Goal: Transaction & Acquisition: Purchase product/service

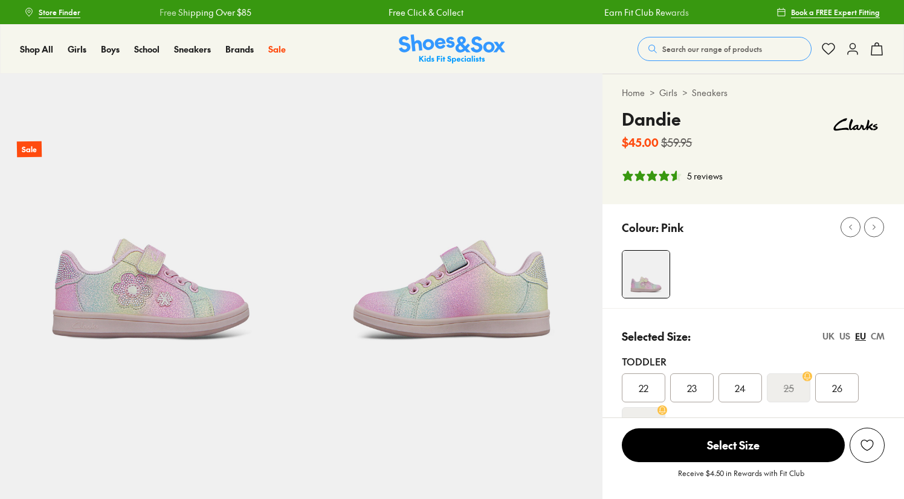
select select "*"
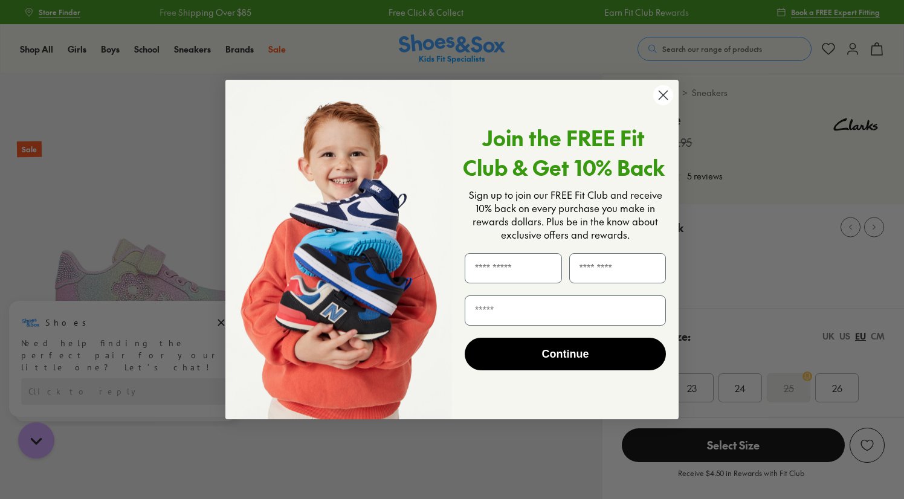
click at [660, 99] on circle "Close dialog" at bounding box center [663, 95] width 20 height 20
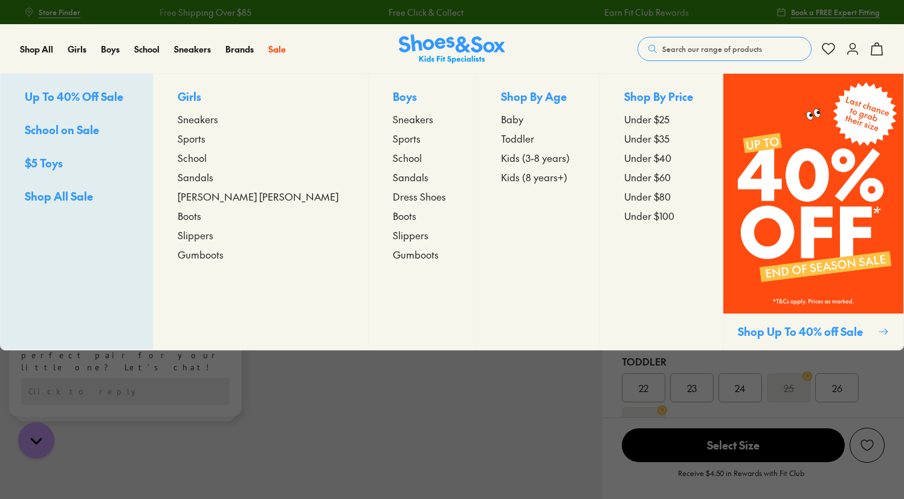
click at [218, 118] on span "Sneakers" at bounding box center [198, 119] width 41 height 15
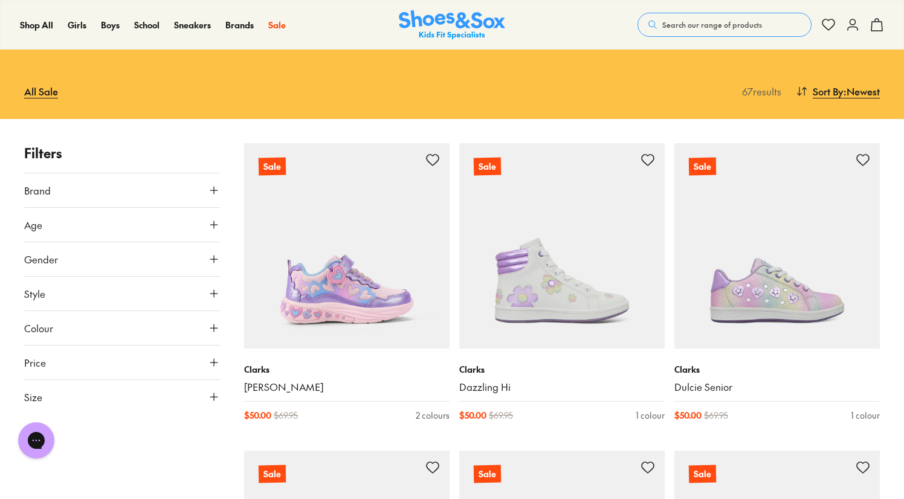
scroll to position [106, 0]
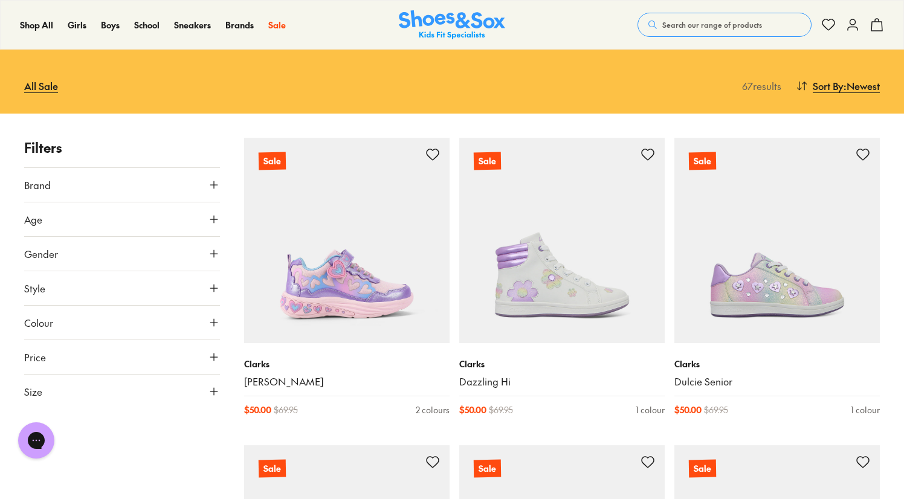
click at [211, 286] on icon at bounding box center [214, 288] width 12 height 12
click at [56, 323] on div "Sneakers ( 61 )" at bounding box center [73, 317] width 98 height 15
click at [27, 321] on div "Sneakers ( 61 )" at bounding box center [73, 317] width 98 height 15
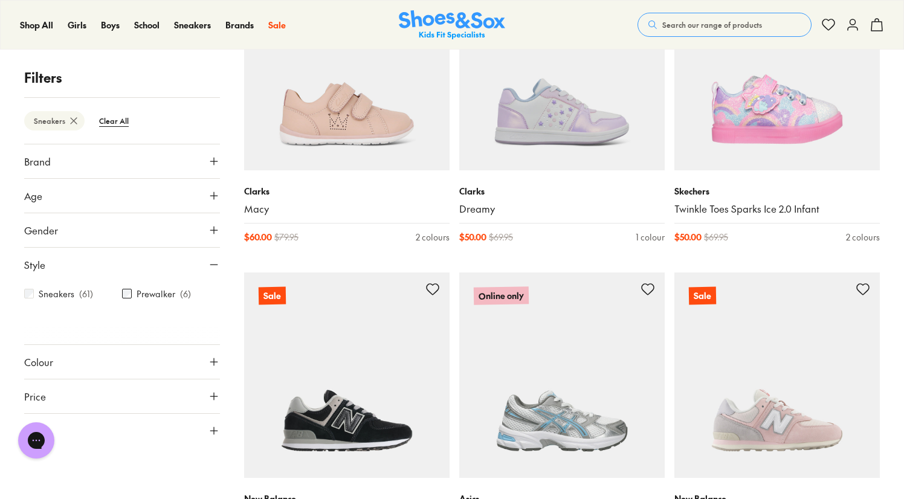
scroll to position [595, 0]
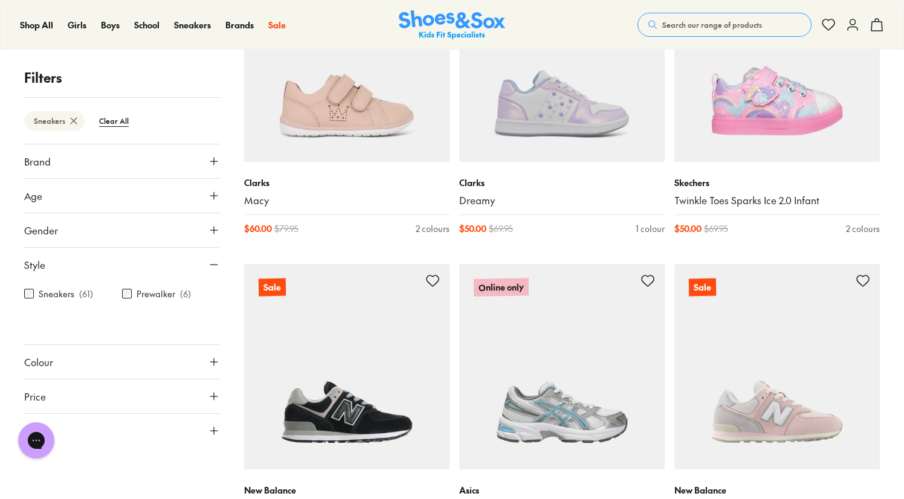
click at [213, 431] on icon at bounding box center [214, 431] width 12 height 12
click at [62, 471] on button "EU" at bounding box center [58, 466] width 63 height 22
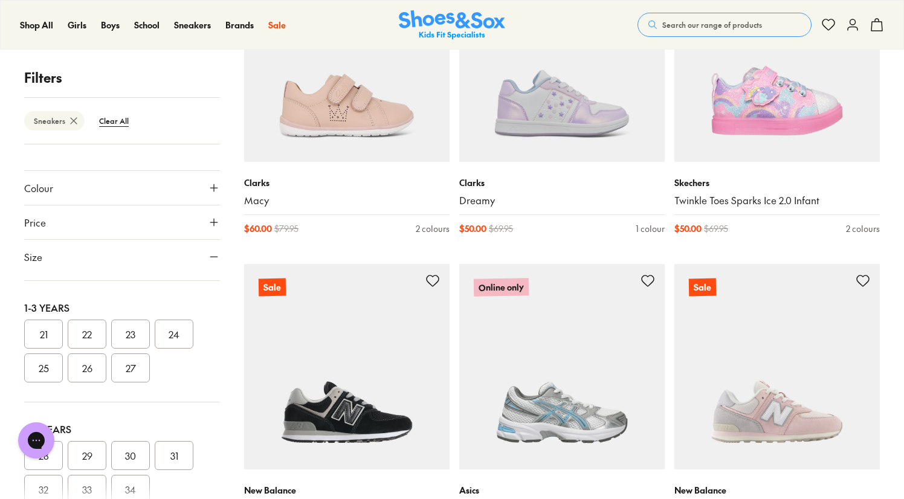
scroll to position [113, 0]
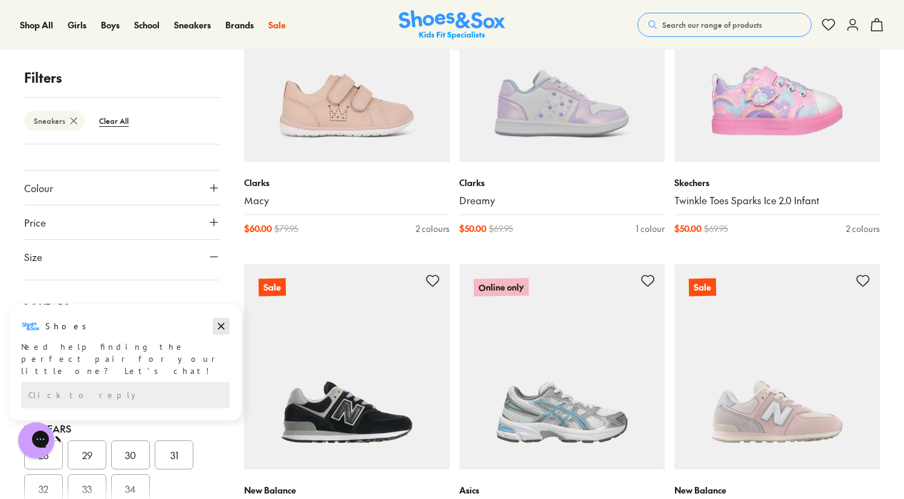
click at [218, 331] on icon "Dismiss campaign" at bounding box center [221, 326] width 12 height 15
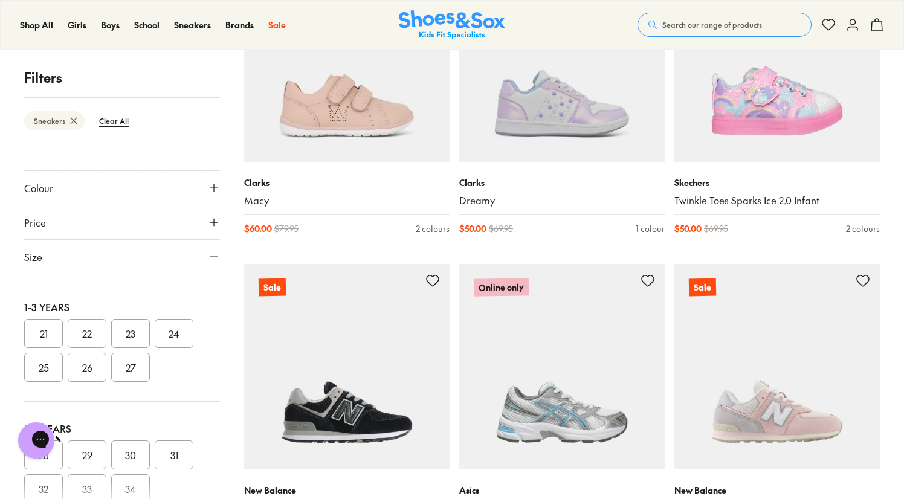
click at [47, 363] on button "25" at bounding box center [43, 367] width 39 height 29
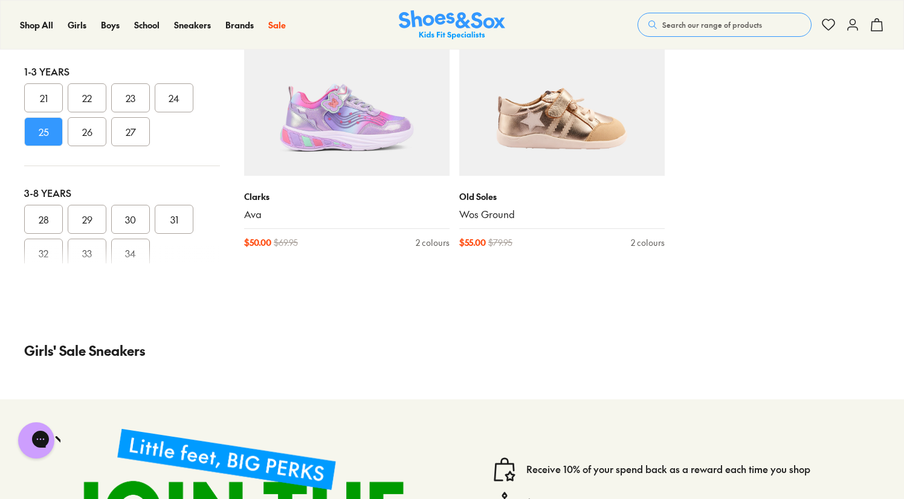
scroll to position [609, 0]
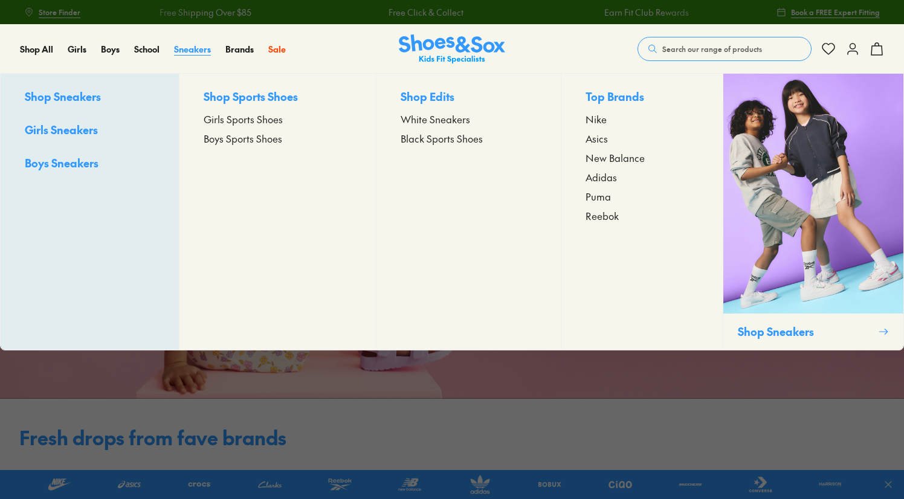
click at [201, 53] on span "Sneakers" at bounding box center [192, 49] width 37 height 12
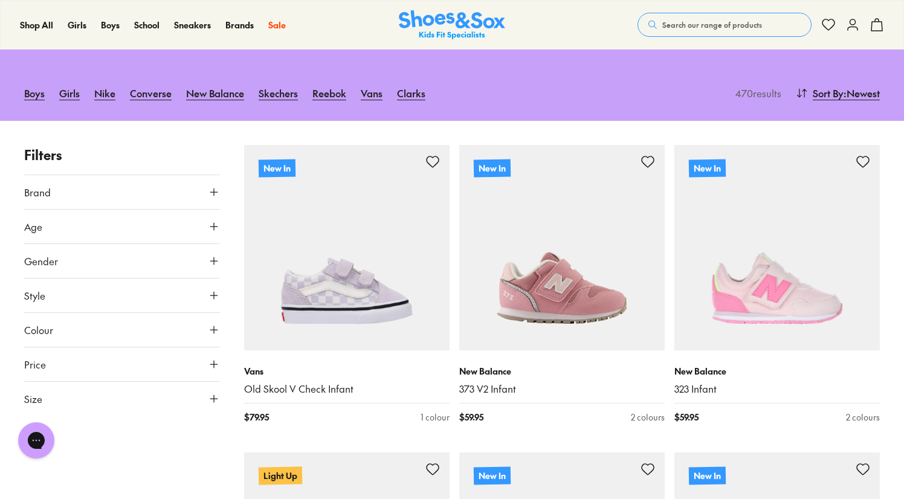
scroll to position [137, 0]
click at [213, 289] on icon at bounding box center [214, 295] width 12 height 12
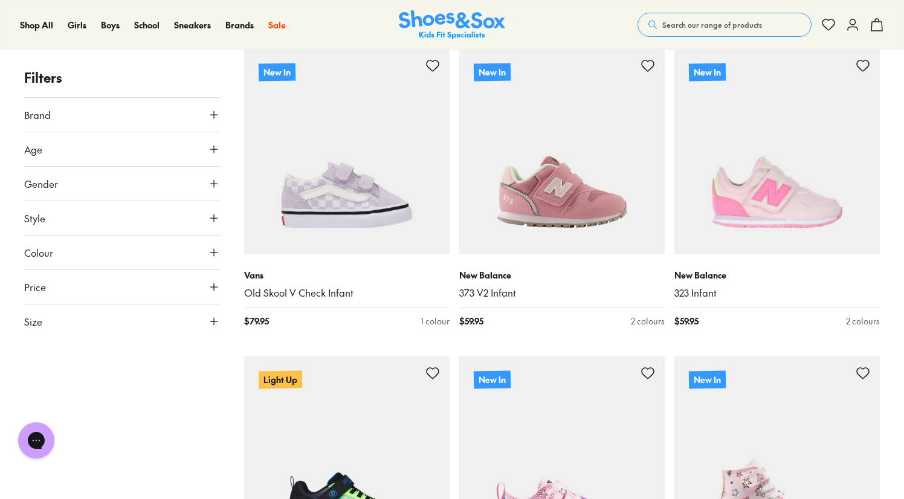
scroll to position [241, 0]
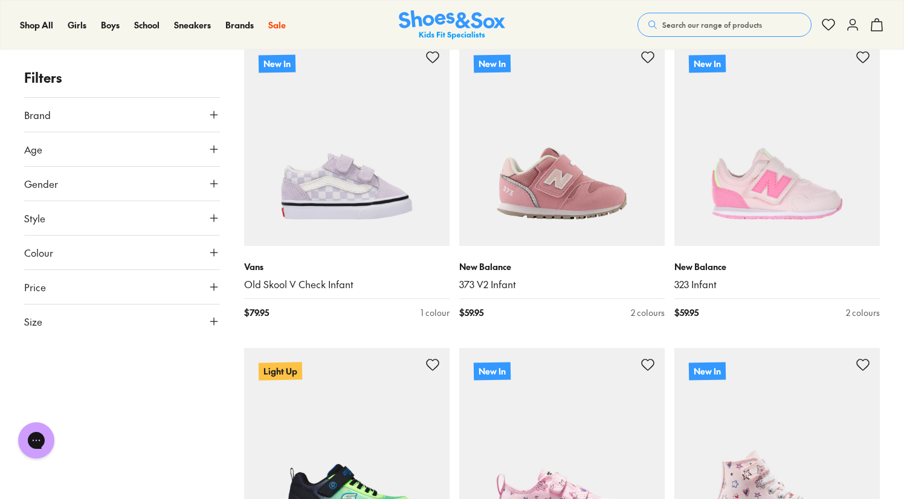
click at [212, 256] on icon at bounding box center [214, 253] width 12 height 12
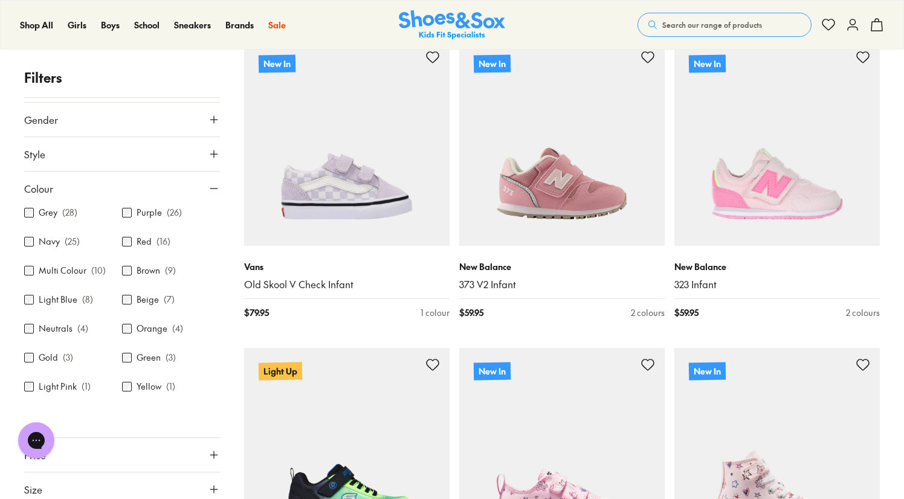
scroll to position [65, 0]
click at [209, 183] on icon at bounding box center [214, 188] width 12 height 12
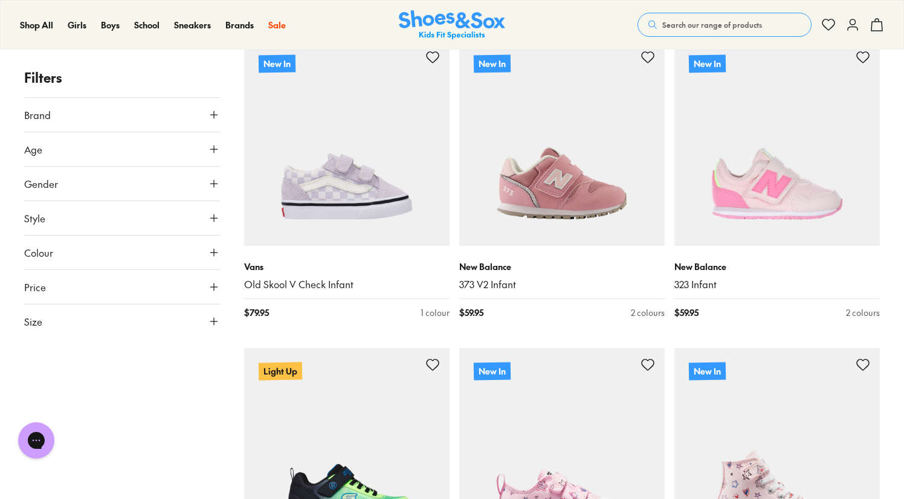
scroll to position [0, 0]
click at [212, 319] on icon at bounding box center [214, 322] width 12 height 12
click at [51, 407] on button "25" at bounding box center [43, 407] width 39 height 29
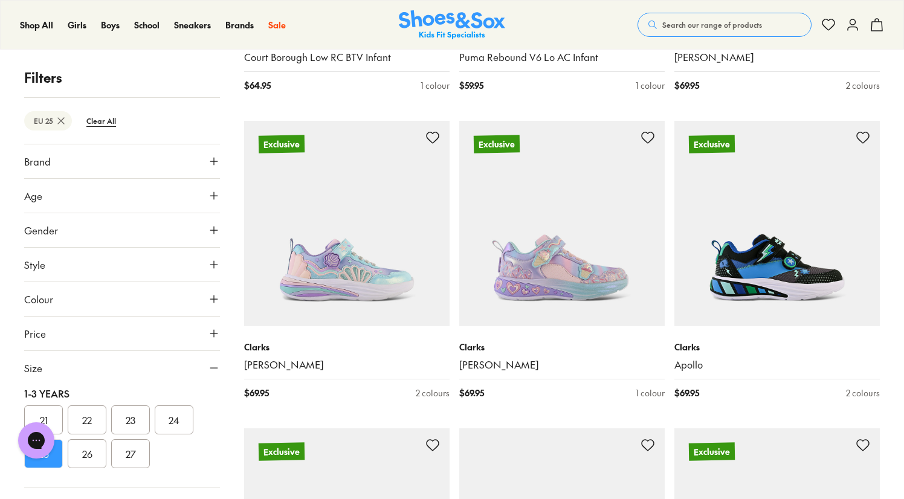
scroll to position [1396, 0]
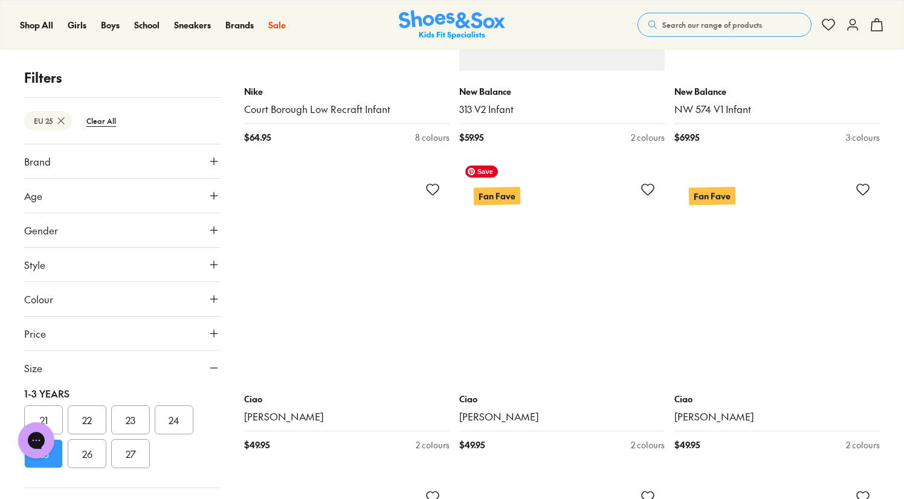
scroll to position [3797, 0]
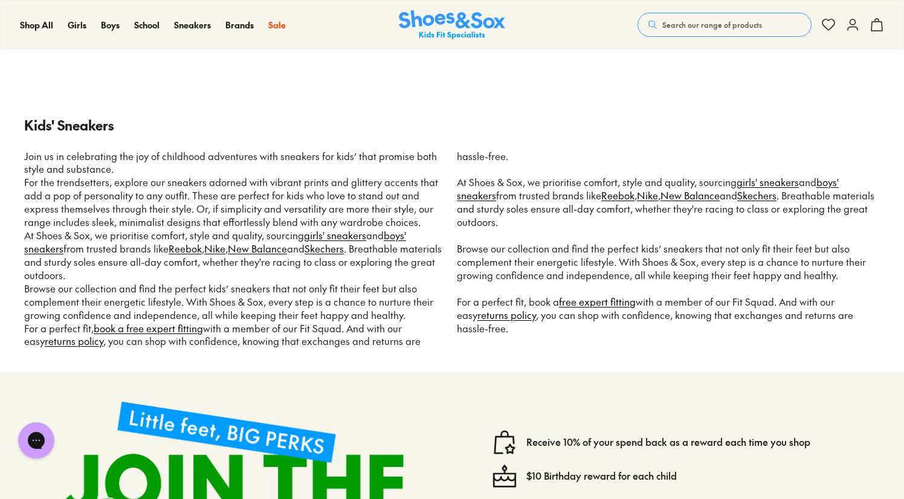
scroll to position [11933, 0]
